Goal: Find specific page/section: Find specific page/section

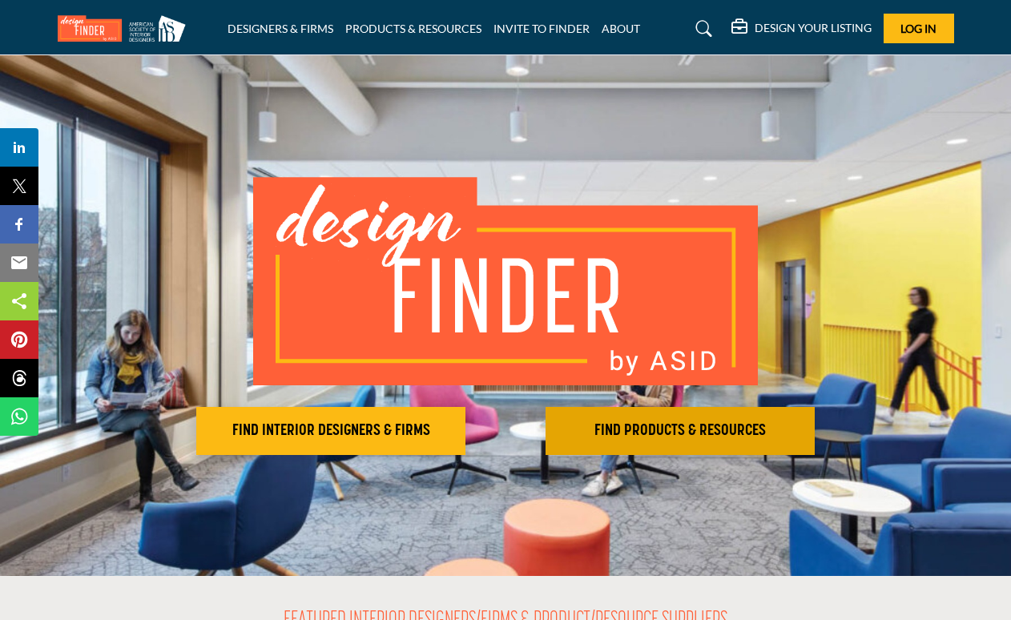
click at [711, 428] on h2 "FIND PRODUCTS & RESOURCES" at bounding box center [681, 430] width 260 height 19
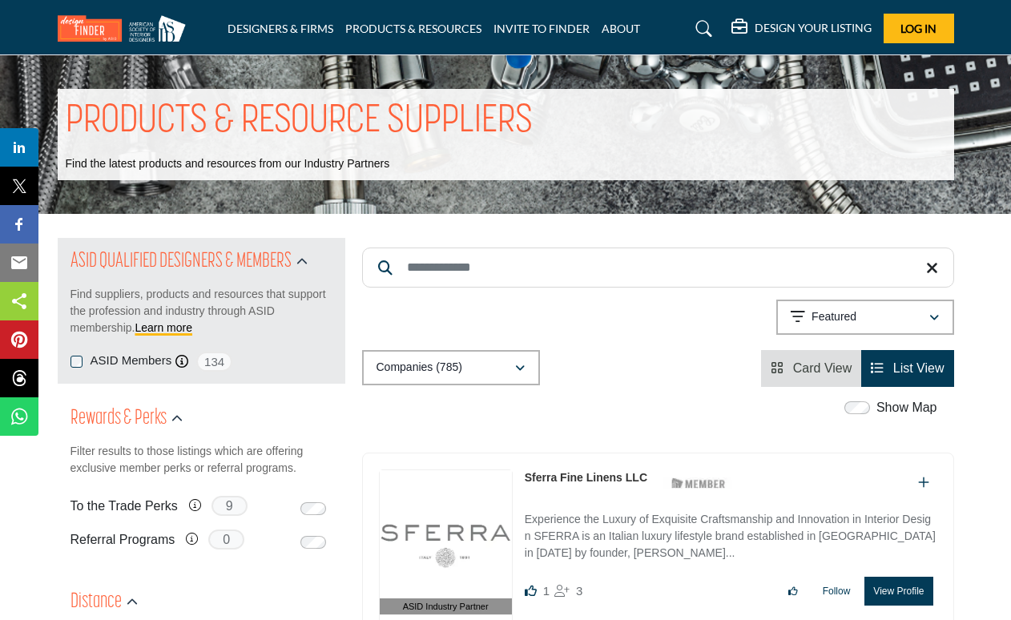
click at [498, 273] on input "Search Keyword" at bounding box center [658, 268] width 592 height 40
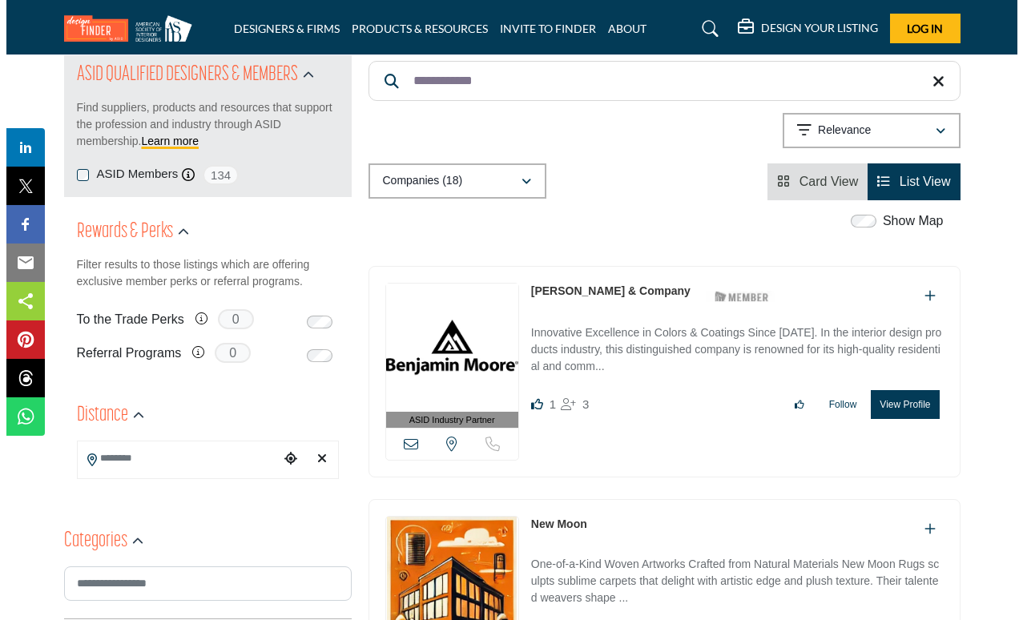
scroll to position [205, 0]
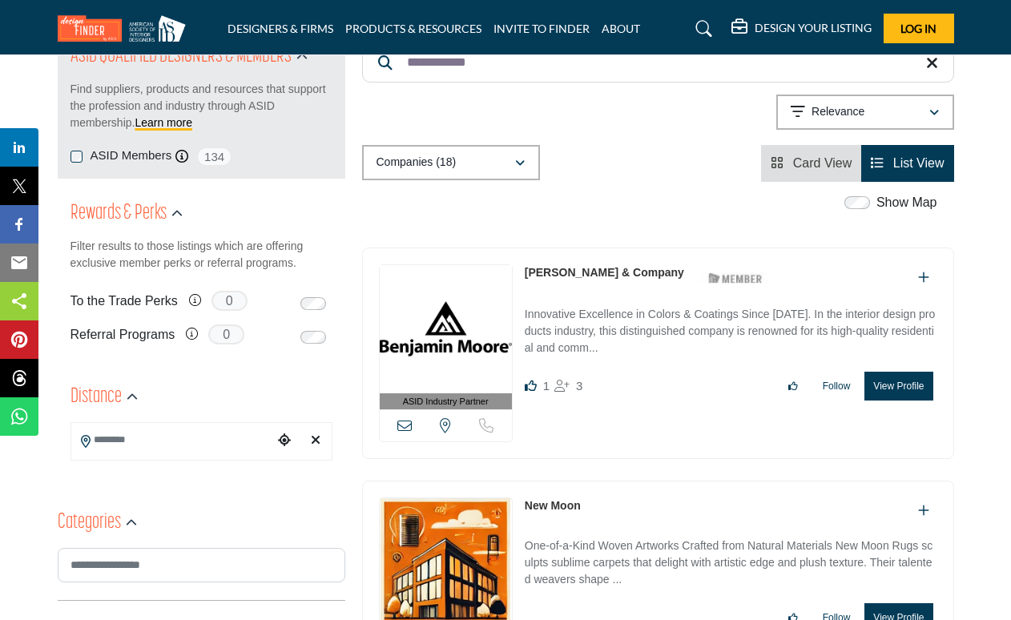
type input "**********"
click at [901, 385] on button "View Profile" at bounding box center [899, 386] width 68 height 29
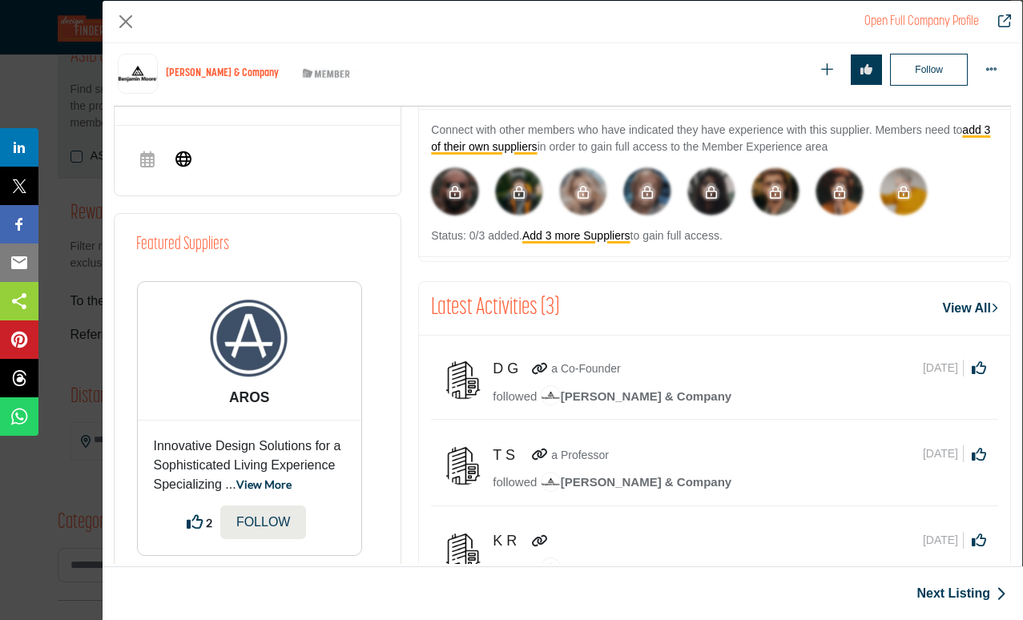
scroll to position [857, 0]
